Goal: Task Accomplishment & Management: Manage account settings

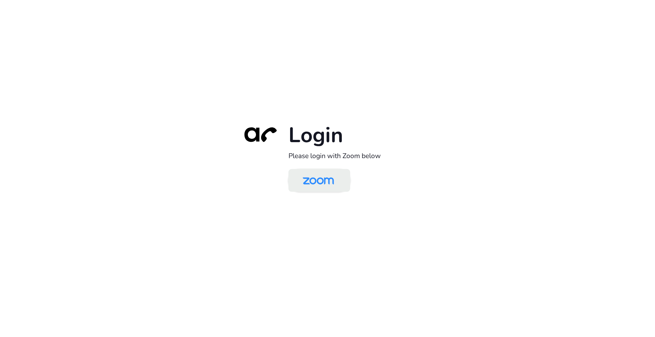
click at [314, 181] on img at bounding box center [318, 180] width 45 height 21
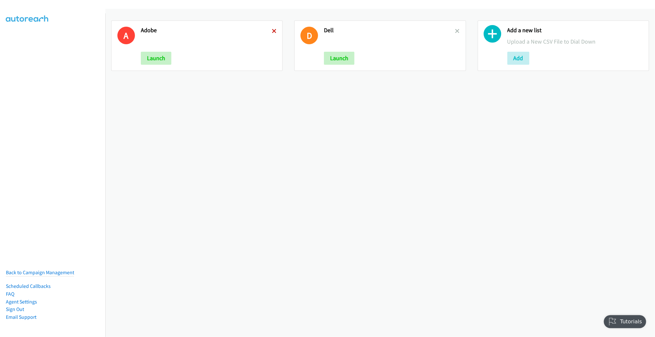
click at [272, 30] on icon at bounding box center [274, 31] width 5 height 5
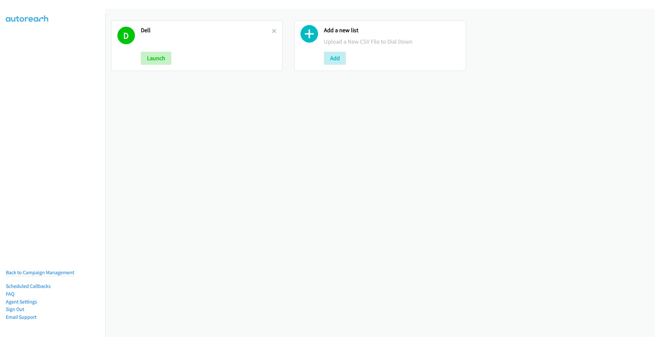
click at [272, 30] on icon at bounding box center [274, 31] width 5 height 5
click at [153, 54] on button "Add" at bounding box center [152, 58] width 22 height 13
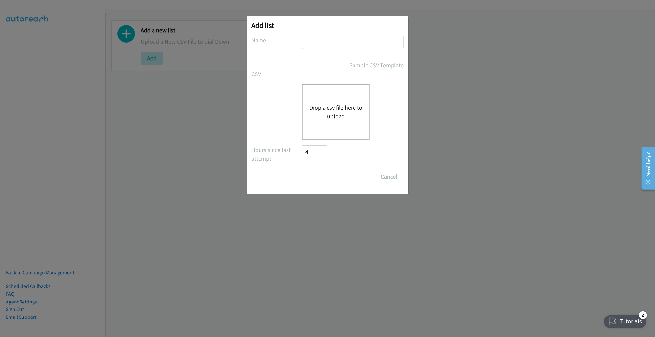
click at [321, 101] on div "Drop a csv file here to upload" at bounding box center [336, 111] width 68 height 55
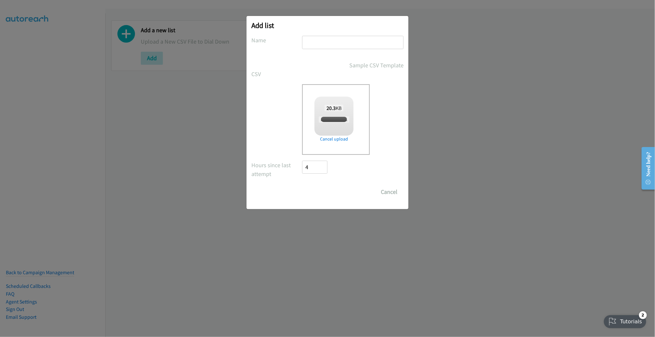
checkbox input "true"
click at [339, 46] on input "text" at bounding box center [352, 42] width 101 height 13
type input "AM"
click at [302, 185] on input "Save List" at bounding box center [319, 191] width 34 height 13
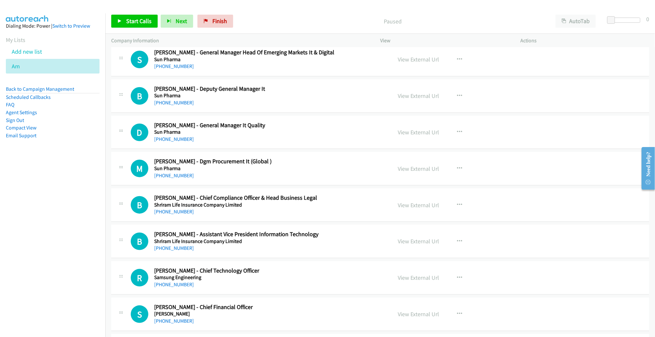
scroll to position [297, 0]
click at [422, 57] on link "View External Url" at bounding box center [418, 58] width 41 height 7
click at [430, 94] on link "View External Url" at bounding box center [418, 95] width 41 height 7
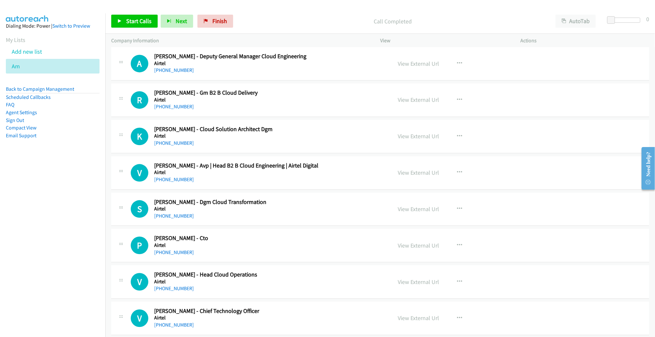
scroll to position [3349, 0]
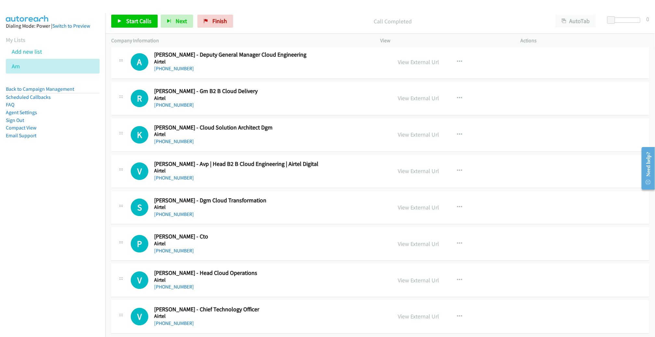
click at [354, 101] on div "[PHONE_NUMBER]" at bounding box center [268, 105] width 228 height 8
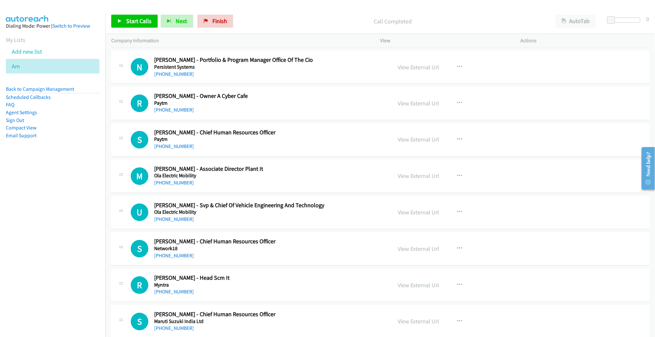
scroll to position [0, 0]
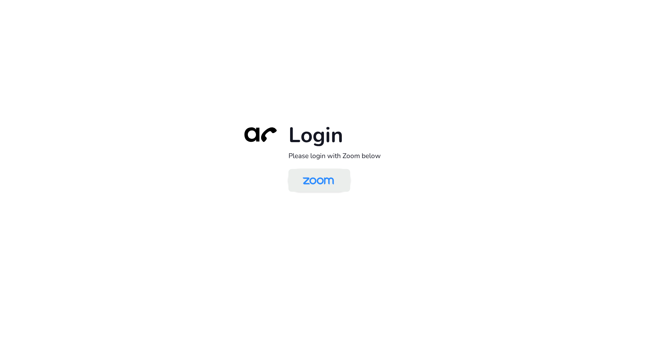
click at [308, 178] on img at bounding box center [318, 180] width 45 height 21
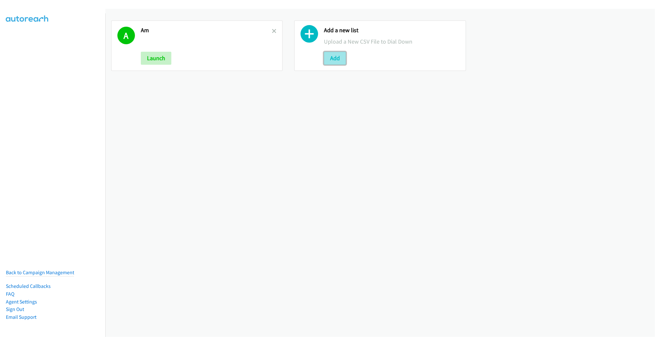
click at [327, 53] on button "Add" at bounding box center [335, 58] width 22 height 13
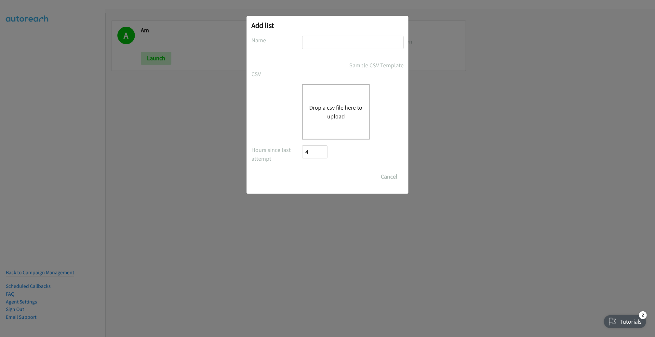
click at [320, 105] on button "Drop a csv file here to upload" at bounding box center [335, 112] width 53 height 18
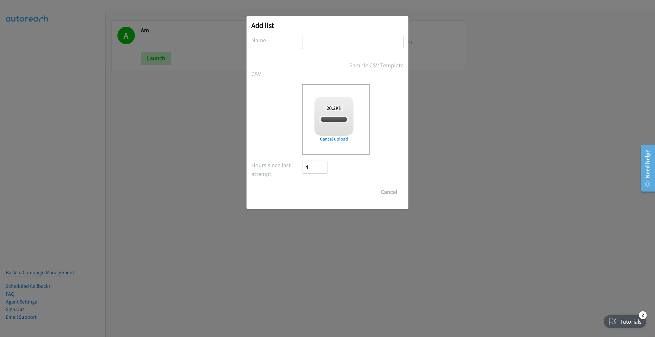
checkbox input "true"
click at [327, 43] on input "text" at bounding box center [352, 42] width 101 height 13
type input "AMMM"
click at [302, 185] on input "Save List" at bounding box center [319, 191] width 34 height 13
